Goal: Check status: Check status

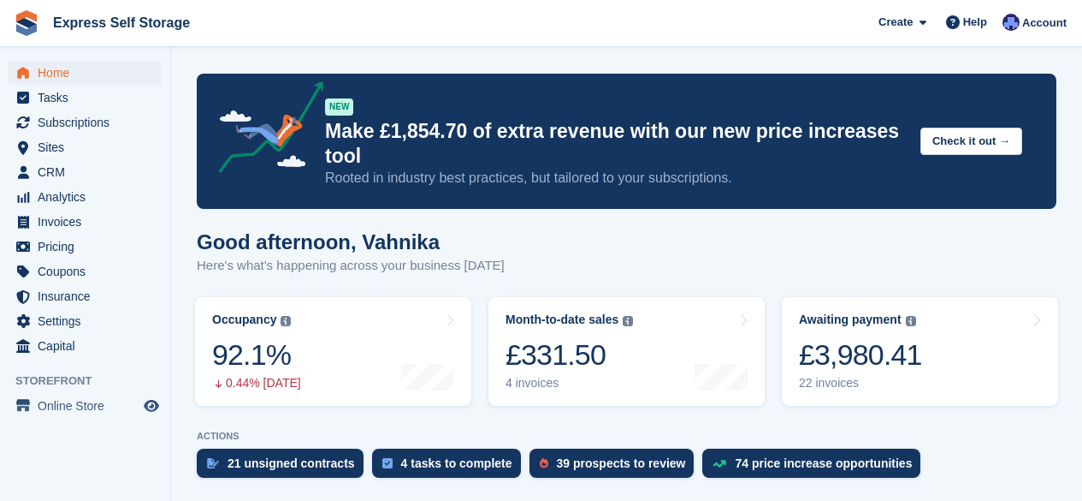
scroll to position [607, 0]
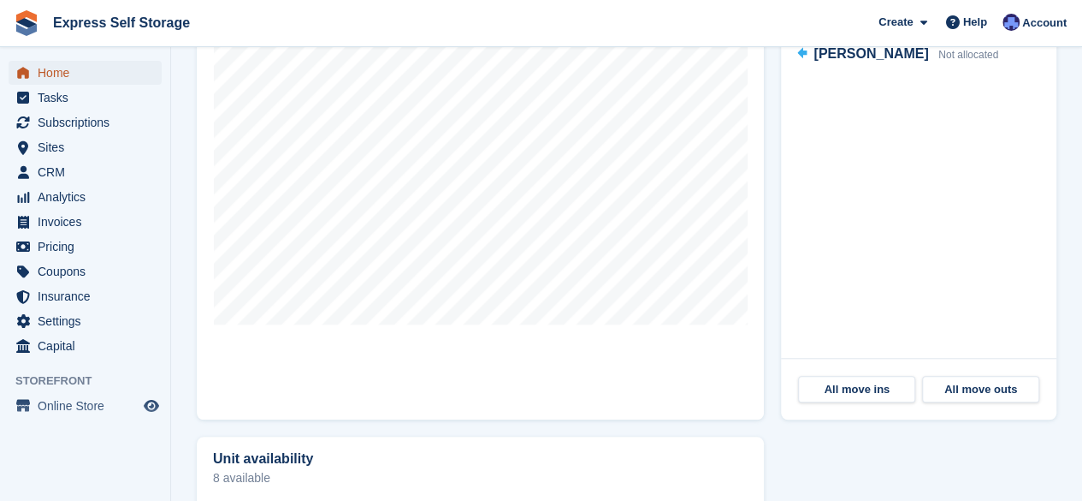
click at [111, 81] on span "Home" at bounding box center [89, 73] width 103 height 24
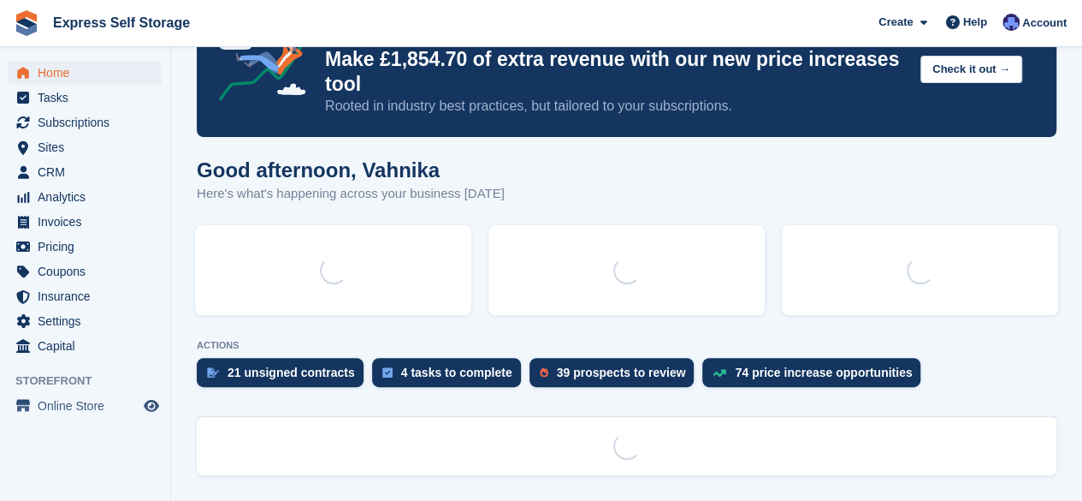
scroll to position [0, 0]
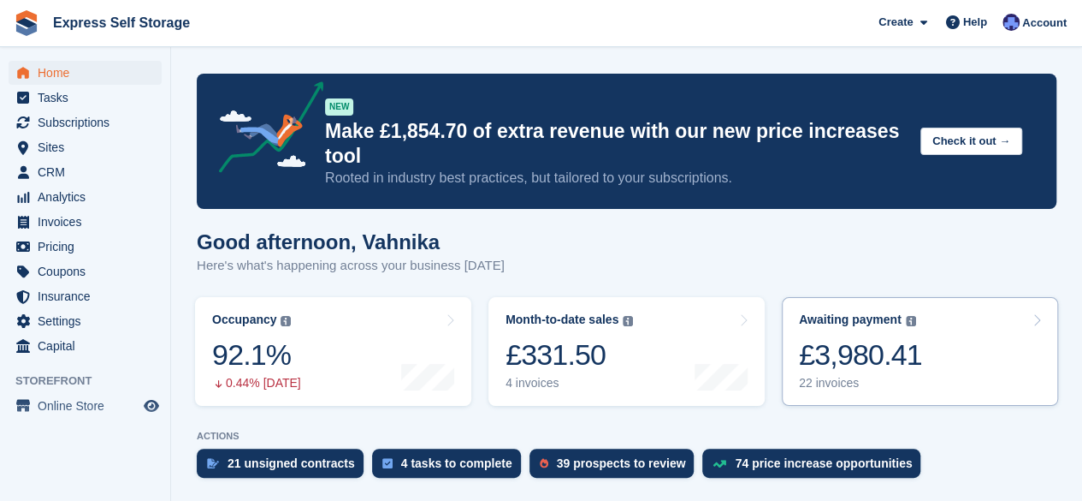
click at [867, 345] on div "£3,980.41" at bounding box center [860, 354] width 123 height 35
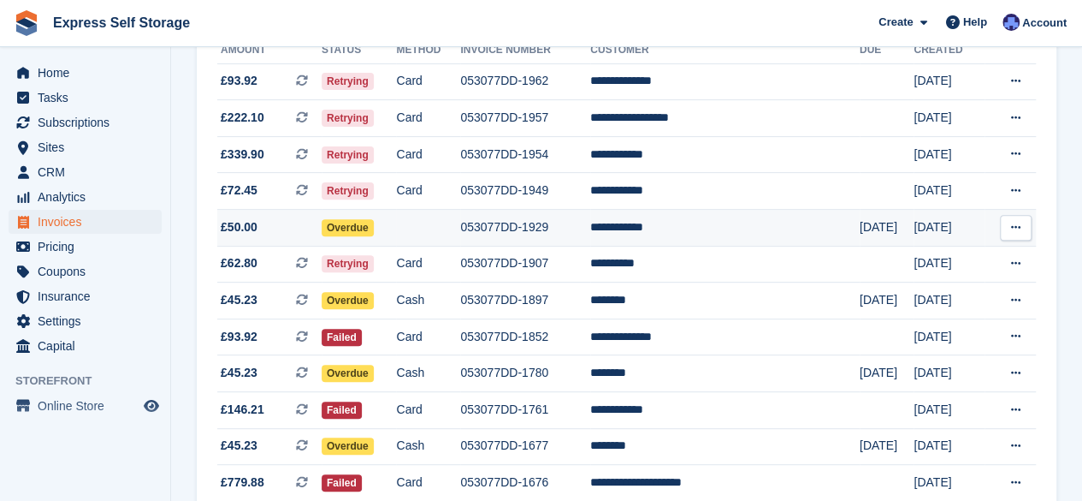
scroll to position [224, 0]
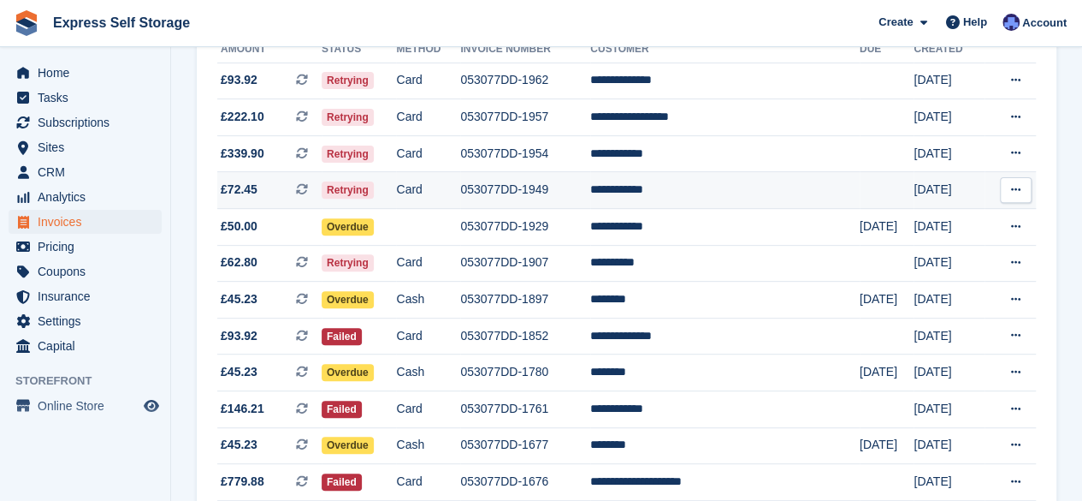
click at [666, 191] on td "**********" at bounding box center [725, 190] width 270 height 37
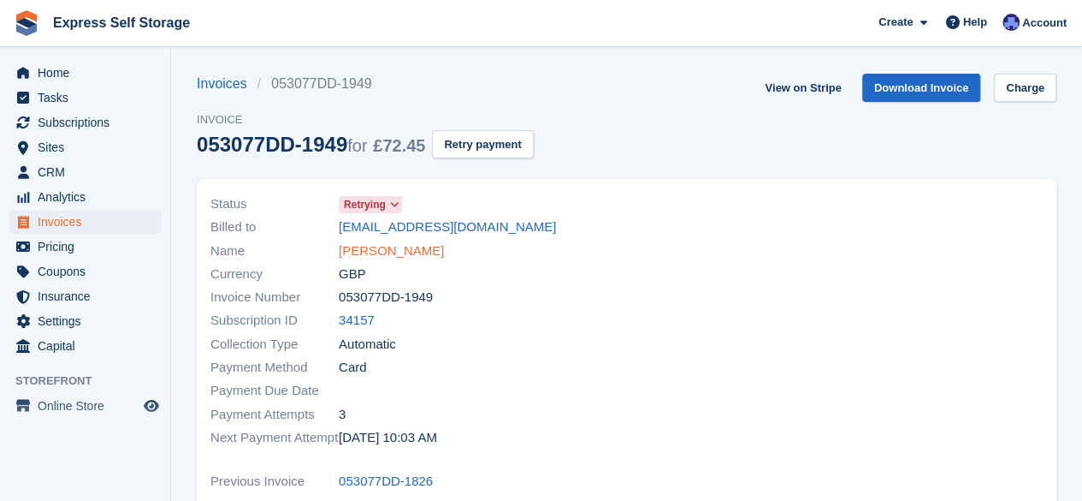
click at [355, 246] on link "Brenda Jules" at bounding box center [391, 251] width 105 height 20
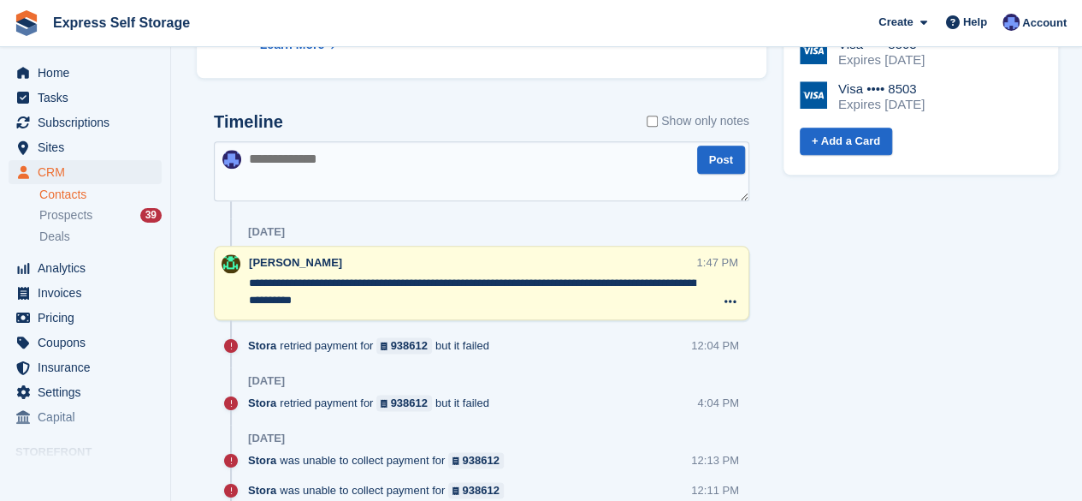
scroll to position [895, 0]
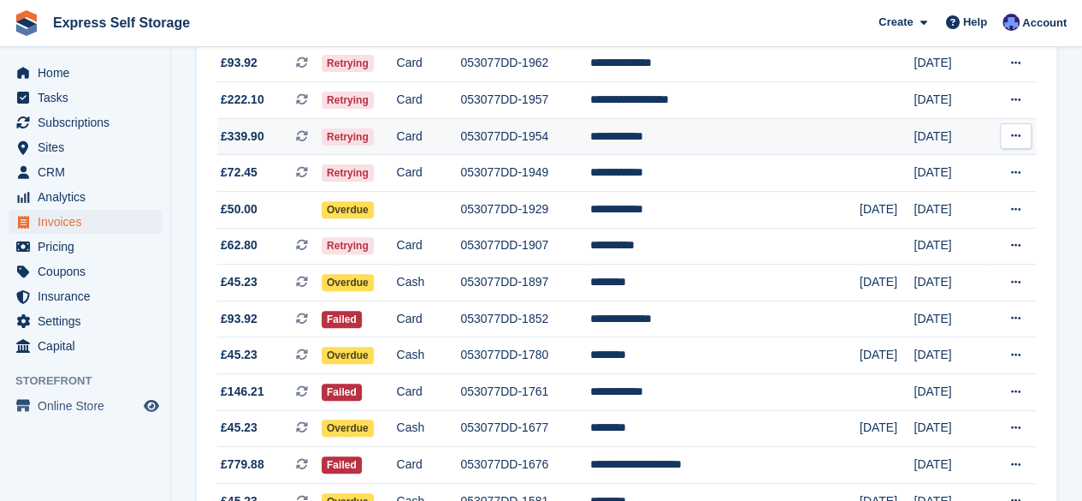
scroll to position [253, 0]
